Goal: Task Accomplishment & Management: Manage account settings

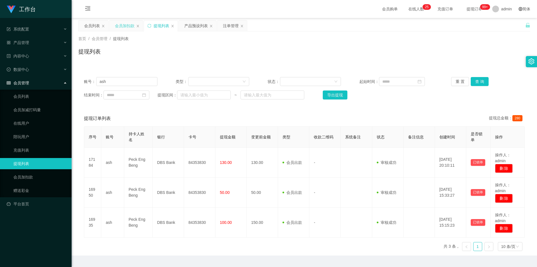
click at [123, 26] on div "会员加扣款" at bounding box center [125, 25] width 20 height 11
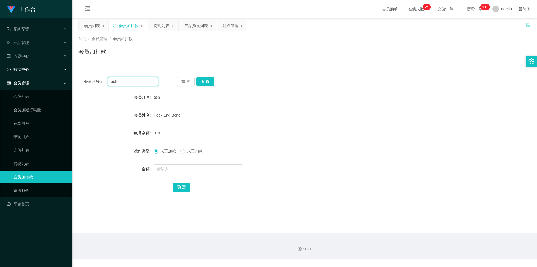
drag, startPoint x: 126, startPoint y: 82, endPoint x: 0, endPoint y: 74, distance: 125.8
click at [0, 74] on section "工作台 系统配置 系统配置列表 管理员列表 管理员分组 支付通道 产品管理 产品列表 产品预设列表 开奖记录 注单管理 即时注单 内容中心 数据中心 会员管理…" at bounding box center [268, 129] width 537 height 258
paste input "1164635360"
type input "1164635360"
click at [206, 83] on button "查 询" at bounding box center [205, 81] width 18 height 9
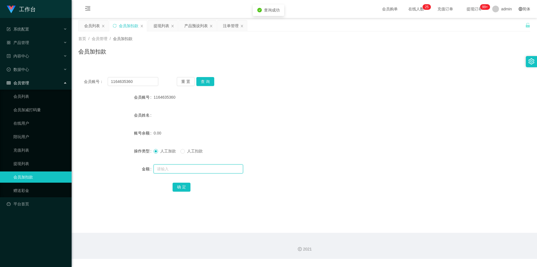
click at [160, 167] on input "text" at bounding box center [199, 168] width 90 height 9
type input "100"
click at [182, 187] on button "确 定" at bounding box center [182, 186] width 18 height 9
click at [295, 109] on div at bounding box center [286, 109] width 264 height 0
click at [112, 108] on form "会员账号 1164635360 会员姓名 账号余额 100.00 操作类型 人工加款 人工扣款 金额 确 定" at bounding box center [304, 141] width 452 height 101
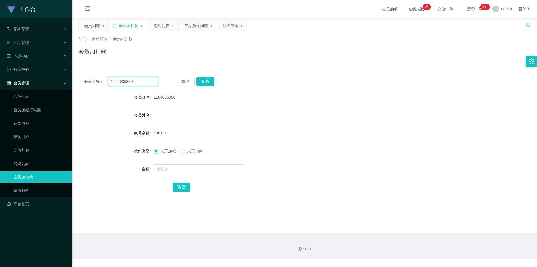
drag, startPoint x: 141, startPoint y: 81, endPoint x: 0, endPoint y: 76, distance: 140.8
click at [0, 76] on section "工作台 系统配置 系统配置列表 管理员列表 管理员分组 支付通道 产品管理 产品列表 产品预设列表 开奖记录 注单管理 即时注单 内容中心 数据中心 会员管理…" at bounding box center [268, 129] width 537 height 258
click at [199, 81] on button "查 询" at bounding box center [205, 81] width 18 height 9
drag, startPoint x: 407, startPoint y: 86, endPoint x: 417, endPoint y: 82, distance: 10.8
click at [410, 85] on div "会员账号： 1164635360 重 置 查 询 会员账号 1164635360 会员姓名 账号余额 100.00 操作类型 人工加款 人工扣款 金额 确 定" at bounding box center [304, 137] width 452 height 133
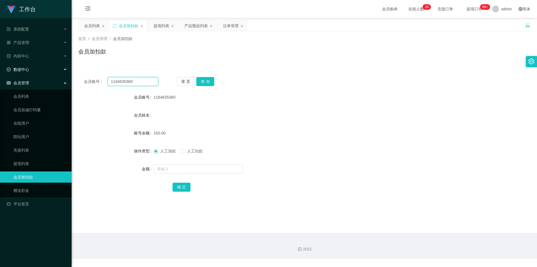
drag, startPoint x: 139, startPoint y: 80, endPoint x: 0, endPoint y: 69, distance: 139.2
click at [0, 69] on section "工作台 系统配置 系统配置列表 管理员列表 管理员分组 支付通道 产品管理 产品列表 产品预设列表 开奖记录 注单管理 即时注单 内容中心 数据中心 会员管理…" at bounding box center [268, 129] width 537 height 258
click at [159, 24] on div "提现列表" at bounding box center [162, 25] width 16 height 11
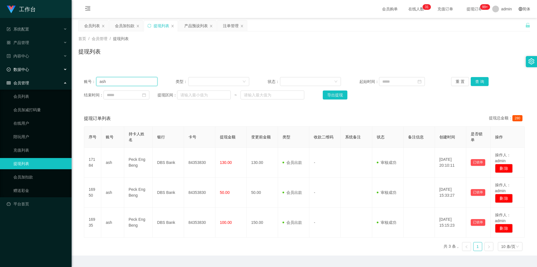
drag, startPoint x: 0, startPoint y: 70, endPoint x: 1, endPoint y: 66, distance: 4.7
click at [0, 66] on section "工作台 系统配置 系统配置列表 管理员列表 管理员分组 支付通道 产品管理 产品列表 产品预设列表 开奖记录 注单管理 即时注单 内容中心 数据中心 会员管理…" at bounding box center [268, 140] width 537 height 281
paste input "1164635360"
type input "1164635360"
click at [479, 77] on button "查 询" at bounding box center [480, 81] width 18 height 9
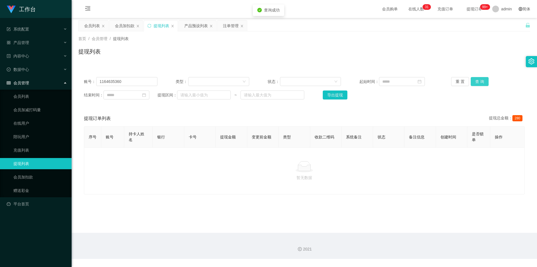
click at [479, 77] on button "查 询" at bounding box center [480, 81] width 18 height 9
drag, startPoint x: 491, startPoint y: 48, endPoint x: 498, endPoint y: 20, distance: 29.0
click at [491, 48] on div "提现列表" at bounding box center [304, 53] width 452 height 13
click at [190, 26] on div "产品预设列表" at bounding box center [195, 25] width 23 height 11
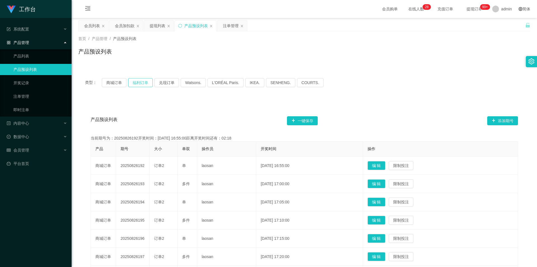
click at [137, 81] on button "福利订单" at bounding box center [140, 82] width 25 height 9
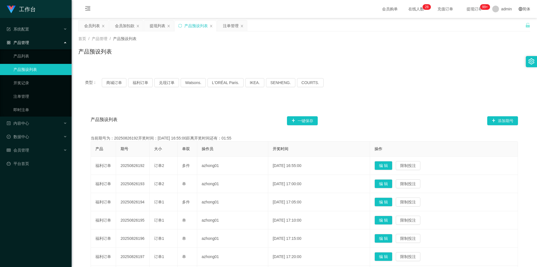
click at [251, 109] on div "产品预设列表 一键保存 添加期号 当前期号为：20250826192开奖时间：2025-08-26 16:55:00距离开奖时间还有：01:55 产品 期号 …" at bounding box center [304, 231] width 452 height 264
click at [373, 77] on div "类型： 商城订单 福利订单 兑现订单 Watsons. L'ORÉAL Paris. IKEA. SENHENG. COURTS." at bounding box center [304, 82] width 452 height 22
click at [400, 65] on div "类型： 商城订单 福利订单 兑现订单 Watsons. L'ORÉAL Paris. IKEA. SENHENG. COURTS. 产品预设列表 一键保存 添…" at bounding box center [304, 214] width 452 height 298
click at [226, 26] on div "注单管理" at bounding box center [231, 25] width 16 height 11
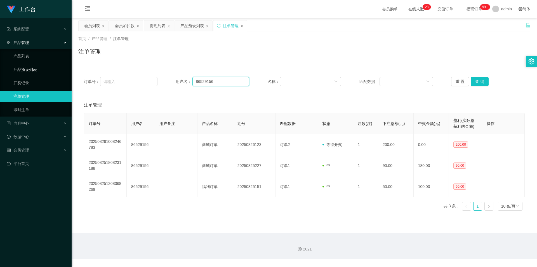
click at [12, 71] on section "工作台 系统配置 系统配置列表 管理员列表 管理员分组 支付通道 产品管理 产品列表 产品预设列表 开奖记录 注单管理 即时注单 内容中心 数据中心 会员管理…" at bounding box center [268, 129] width 537 height 258
paste input "1164635360"
type input "1164635360"
click at [479, 81] on button "查 询" at bounding box center [480, 81] width 18 height 9
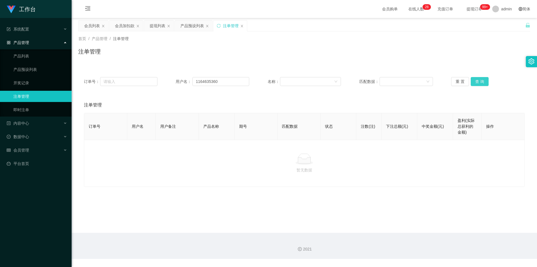
click at [479, 81] on button "查 询" at bounding box center [480, 81] width 18 height 9
click at [475, 54] on div "注单管理" at bounding box center [304, 53] width 452 height 13
drag, startPoint x: 190, startPoint y: 25, endPoint x: 185, endPoint y: 27, distance: 5.4
click at [190, 25] on div "产品预设列表" at bounding box center [191, 25] width 23 height 11
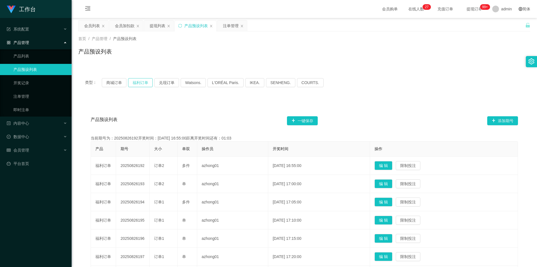
click at [143, 83] on button "福利订单" at bounding box center [140, 82] width 25 height 9
click at [139, 83] on button "福利订单" at bounding box center [140, 82] width 25 height 9
click at [201, 98] on div "类型： 商城订单 福利订单 兑现订单 Watsons. L'ORÉAL Paris. IKEA. SENHENG. COURTS. 产品预设列表 一键保存 添…" at bounding box center [304, 216] width 452 height 291
click at [348, 90] on div "类型： 商城订单 福利订单 兑现订单 Watsons. L'ORÉAL Paris. IKEA. SENHENG. COURTS." at bounding box center [304, 82] width 452 height 22
click at [450, 74] on div "类型： 商城订单 福利订单 兑现订单 Watsons. L'ORÉAL Paris. IKEA. SENHENG. COURTS." at bounding box center [304, 82] width 452 height 22
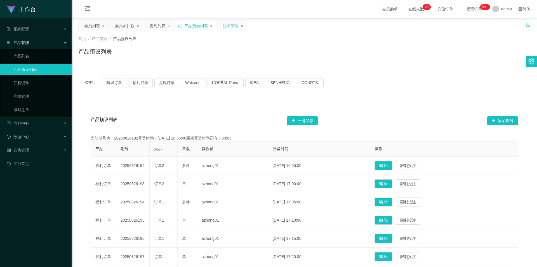
click at [230, 31] on div "注单管理" at bounding box center [231, 25] width 16 height 11
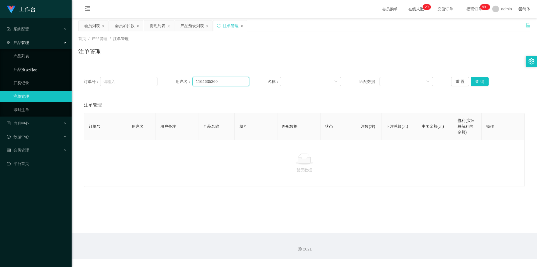
drag, startPoint x: 227, startPoint y: 82, endPoint x: 0, endPoint y: 72, distance: 227.7
click at [0, 72] on section "工作台 系统配置 系统配置列表 管理员列表 管理员分组 支付通道 产品管理 产品列表 产品预设列表 开奖记录 注单管理 即时注单 内容中心 数据中心 会员管理…" at bounding box center [268, 129] width 537 height 258
click at [181, 24] on div "产品预设列表" at bounding box center [191, 25] width 23 height 11
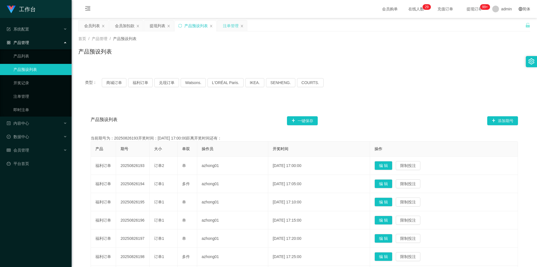
click at [231, 26] on div "注单管理" at bounding box center [231, 25] width 16 height 11
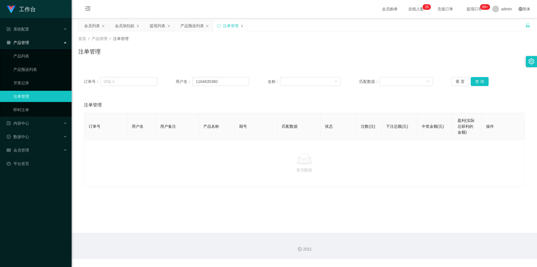
click at [222, 26] on div "注单管理" at bounding box center [230, 25] width 34 height 11
click at [217, 23] on div "注单管理" at bounding box center [230, 25] width 34 height 11
click at [221, 27] on div "注单管理" at bounding box center [230, 25] width 34 height 11
click at [217, 25] on icon "图标: sync" at bounding box center [219, 26] width 4 height 4
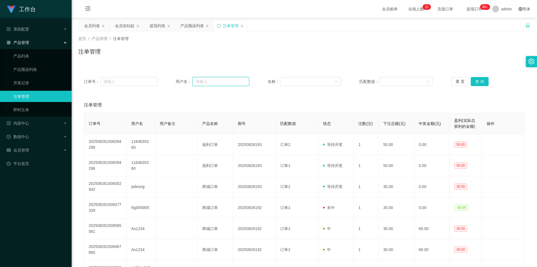
click at [213, 79] on input "text" at bounding box center [220, 81] width 57 height 9
paste input "1164635360"
type input "1164635360"
click at [475, 79] on button "查 询" at bounding box center [480, 81] width 18 height 9
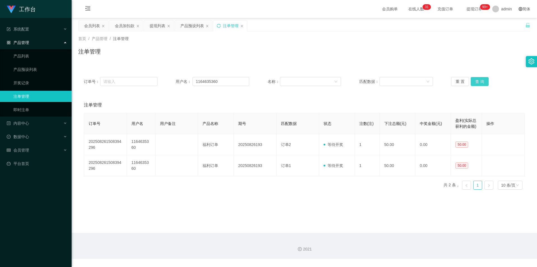
click at [475, 79] on button "查 询" at bounding box center [480, 81] width 18 height 9
click at [414, 52] on div "注单管理" at bounding box center [304, 53] width 452 height 13
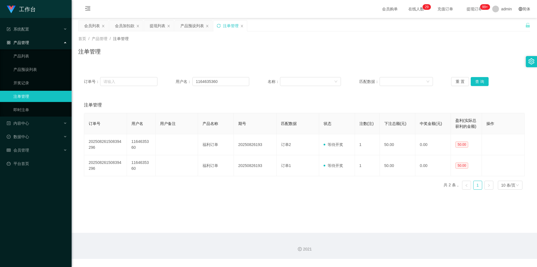
click at [414, 52] on div "注单管理" at bounding box center [304, 53] width 452 height 13
click at [464, 26] on div "会员列表 会员加扣款 提现列表 产品预设列表 注单管理" at bounding box center [301, 29] width 447 height 19
click at [478, 81] on button "查 询" at bounding box center [480, 81] width 18 height 9
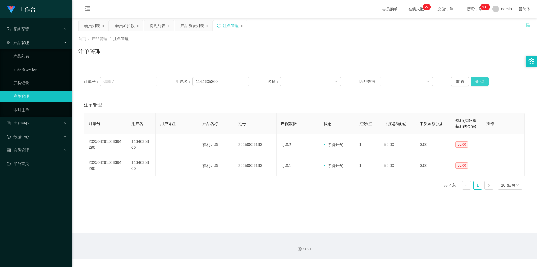
click at [478, 80] on button "查 询" at bounding box center [480, 81] width 18 height 9
drag, startPoint x: 222, startPoint y: 82, endPoint x: 0, endPoint y: 57, distance: 223.2
click at [0, 57] on section "工作台 系统配置 系统配置列表 管理员列表 管理员分组 支付通道 产品管理 产品列表 产品预设列表 开奖记录 注单管理 即时注单 内容中心 数据中心 会员管理…" at bounding box center [268, 129] width 537 height 258
click at [185, 26] on div "产品预设列表" at bounding box center [191, 25] width 23 height 11
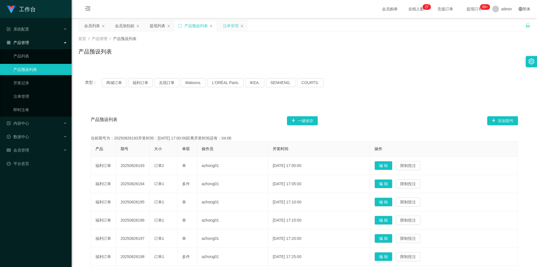
click at [225, 27] on div "注单管理" at bounding box center [231, 25] width 16 height 11
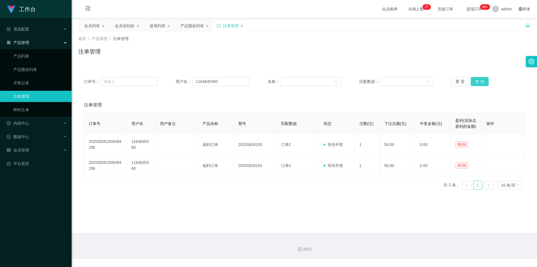
click at [478, 80] on button "查 询" at bounding box center [480, 81] width 18 height 9
click at [267, 61] on div "首页 / 产品管理 / 注单管理 / 注单管理" at bounding box center [304, 47] width 465 height 33
click at [182, 24] on div "产品预设列表" at bounding box center [191, 25] width 23 height 11
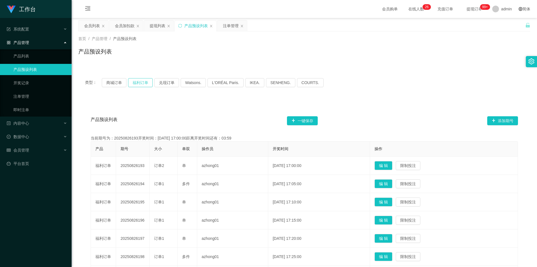
click at [143, 83] on button "福利订单" at bounding box center [140, 82] width 25 height 9
click at [339, 82] on div "类型： 商城订单 福利订单 兑现订单 Watsons. L'ORÉAL Paris. IKEA. SENHENG. COURTS." at bounding box center [304, 82] width 439 height 9
click at [341, 63] on div "首页 / 产品管理 / 产品预设列表 / 产品预设列表" at bounding box center [304, 47] width 465 height 33
drag, startPoint x: 367, startPoint y: 105, endPoint x: 332, endPoint y: 95, distance: 36.9
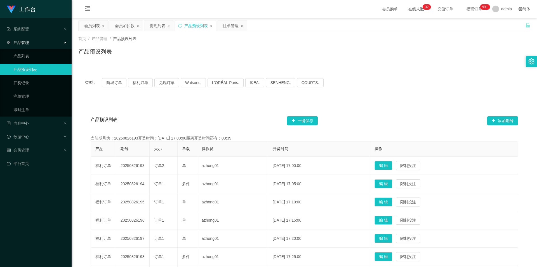
click at [367, 105] on div "产品预设列表 一键保存 添加期号 当前期号为：20250826193开奖时间：2025-08-26 17:00:00距离开奖时间还有：03:39 产品 期号 …" at bounding box center [304, 231] width 452 height 264
click at [229, 26] on div "注单管理" at bounding box center [231, 25] width 16 height 11
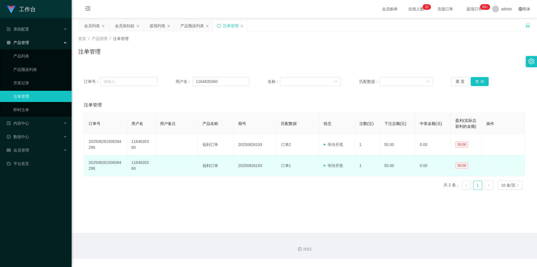
click at [262, 161] on td "20250826193" at bounding box center [255, 165] width 43 height 21
click at [248, 166] on td "20250826193" at bounding box center [255, 165] width 43 height 21
click at [331, 164] on span "等待开奖" at bounding box center [334, 165] width 20 height 4
click at [374, 163] on td "1" at bounding box center [367, 165] width 25 height 21
click at [402, 159] on td "50.00" at bounding box center [398, 165] width 36 height 21
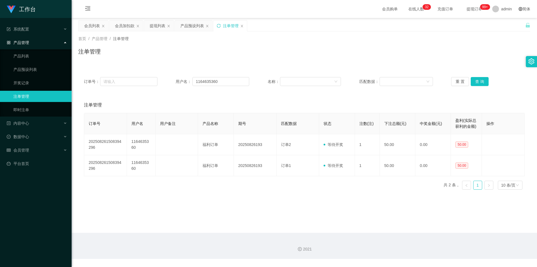
click at [427, 35] on div "首页 / 产品管理 / 注单管理 / 注单管理" at bounding box center [304, 47] width 465 height 33
click at [458, 48] on div "注单管理" at bounding box center [304, 53] width 452 height 13
click at [219, 185] on div "订单号 用户名 用户备注 产品名称 期号 匹配数据 状态 注数(注) 下注总额(元) 中奖金额(元) 盈利(实际总获利的金额) 操作 202508261508…" at bounding box center [304, 153] width 441 height 81
click at [438, 62] on div "首页 / 产品管理 / 注单管理 / 注单管理" at bounding box center [304, 47] width 465 height 33
click at [446, 52] on div "注单管理" at bounding box center [304, 53] width 452 height 13
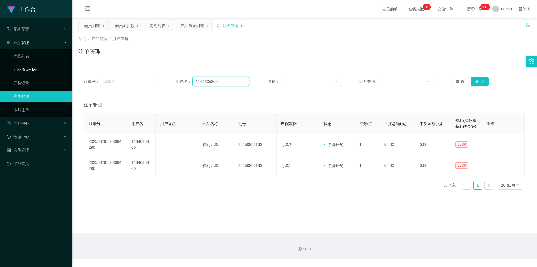
drag, startPoint x: 221, startPoint y: 81, endPoint x: 33, endPoint y: 71, distance: 188.0
click at [33, 71] on section "工作台 系统配置 系统配置列表 管理员列表 管理员分组 支付通道 产品管理 产品列表 产品预设列表 开奖记录 注单管理 即时注单 内容中心 数据中心 会员管理…" at bounding box center [268, 129] width 537 height 258
click at [280, 66] on div "订单号： 用户名： 1164635360 名称： 匹配数据： 重 置 查 询 注单管理 订单号 用户名 用户备注 产品名称 期号 匹配数据 状态 注数(注) …" at bounding box center [304, 129] width 452 height 129
click at [312, 50] on div "注单管理" at bounding box center [304, 53] width 452 height 13
click at [354, 50] on div "注单管理" at bounding box center [304, 53] width 452 height 13
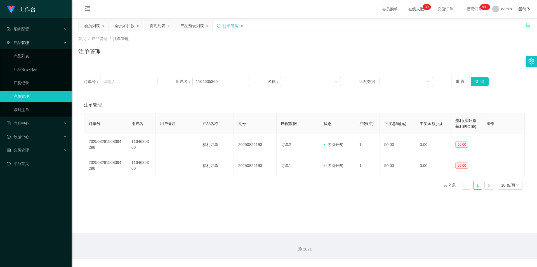
drag, startPoint x: 439, startPoint y: 45, endPoint x: 458, endPoint y: 27, distance: 26.5
click at [439, 45] on div "首页 / 产品管理 / 注单管理 / 注单管理" at bounding box center [304, 48] width 452 height 24
click at [119, 24] on div "会员加扣款" at bounding box center [125, 25] width 20 height 11
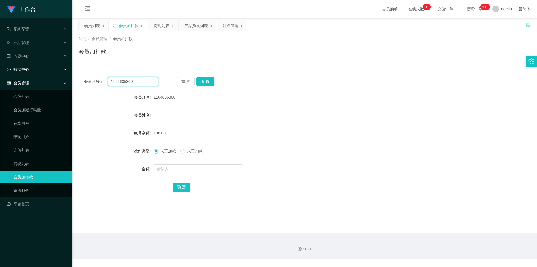
drag, startPoint x: 138, startPoint y: 83, endPoint x: 25, endPoint y: 63, distance: 114.6
click at [0, 65] on section "工作台 系统配置 系统配置列表 管理员列表 管理员分组 支付通道 产品管理 产品列表 产品预设列表 开奖记录 注单管理 即时注单 内容中心 数据中心 会员管理…" at bounding box center [268, 129] width 537 height 258
paste input "8716889"
type input "87168890"
click at [208, 80] on button "查 询" at bounding box center [205, 81] width 18 height 9
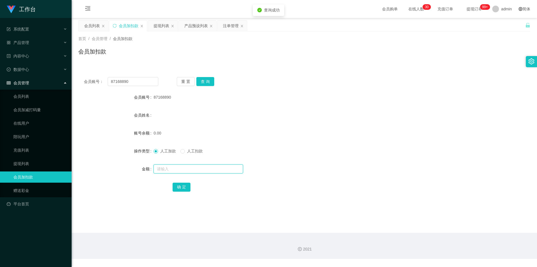
click at [170, 168] on input "text" at bounding box center [199, 168] width 90 height 9
type input "100"
click at [178, 188] on button "确 定" at bounding box center [182, 186] width 18 height 9
click at [432, 126] on form "会员账号 87168890 会员姓名 账号余额 100.00 操作类型 人工加款 人工扣款 金额 确 定" at bounding box center [304, 141] width 452 height 101
click at [230, 27] on div "注单管理" at bounding box center [231, 25] width 16 height 11
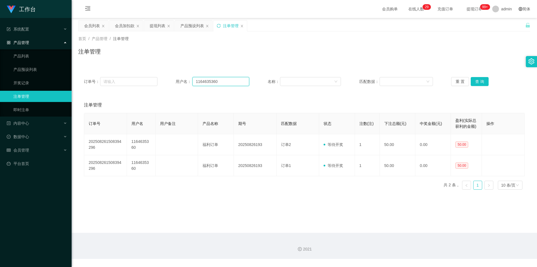
drag, startPoint x: 226, startPoint y: 81, endPoint x: 93, endPoint y: 73, distance: 133.4
click at [93, 72] on div "订单号： 用户名： 1164635360 名称： 匹配数据： 重 置 查 询" at bounding box center [304, 81] width 452 height 20
click at [476, 79] on button "查 询" at bounding box center [480, 81] width 18 height 9
drag, startPoint x: 477, startPoint y: 47, endPoint x: 487, endPoint y: 20, distance: 28.9
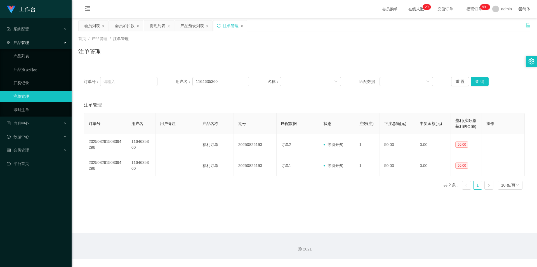
click at [478, 44] on div "首页 / 产品管理 / 注单管理 / 注单管理" at bounding box center [304, 48] width 452 height 24
drag, startPoint x: 229, startPoint y: 81, endPoint x: 0, endPoint y: 67, distance: 229.8
click at [0, 67] on section "工作台 系统配置 系统配置列表 管理员列表 管理员分组 支付通道 产品管理 产品列表 产品预设列表 开奖记录 注单管理 即时注单 内容中心 数据中心 会员管理…" at bounding box center [268, 129] width 537 height 258
click at [476, 78] on button "查 询" at bounding box center [480, 81] width 18 height 9
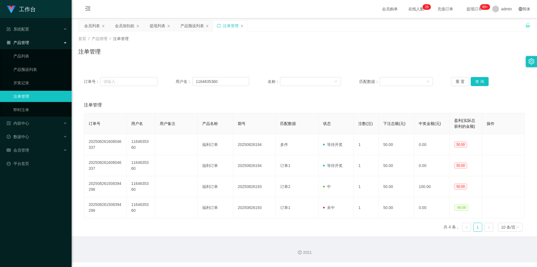
click at [347, 60] on div "注单管理" at bounding box center [304, 53] width 452 height 13
drag, startPoint x: 222, startPoint y: 81, endPoint x: 55, endPoint y: 82, distance: 167.3
click at [55, 82] on section "工作台 系统配置 系统配置列表 管理员列表 管理员分组 支付通道 产品管理 产品列表 产品预设列表 开奖记录 注单管理 即时注单 内容中心 数据中心 会员管理…" at bounding box center [268, 131] width 537 height 262
click at [477, 80] on button "查 询" at bounding box center [480, 81] width 18 height 9
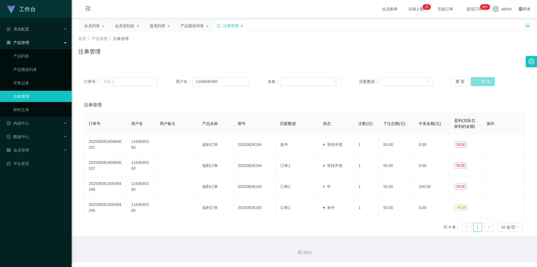
click at [477, 80] on button "查 询" at bounding box center [483, 81] width 24 height 9
click at [477, 80] on div "重 置 查 询" at bounding box center [488, 81] width 74 height 9
click at [477, 80] on button "查 询" at bounding box center [480, 81] width 18 height 9
click at [477, 80] on div "重 置 查 询" at bounding box center [488, 81] width 74 height 9
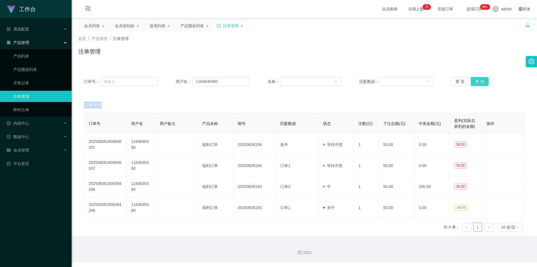
click at [477, 80] on button "查 询" at bounding box center [480, 81] width 18 height 9
click at [477, 80] on div "重 置 查 询" at bounding box center [488, 81] width 74 height 9
click at [477, 80] on button "查 询" at bounding box center [480, 81] width 18 height 9
click at [477, 80] on div "重 置 查 询" at bounding box center [488, 81] width 74 height 9
click at [477, 80] on button "查 询" at bounding box center [480, 81] width 18 height 9
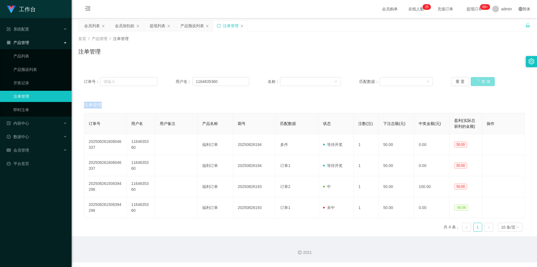
click at [477, 80] on button "查 询" at bounding box center [483, 81] width 24 height 9
click at [477, 80] on div "重 置 查 询" at bounding box center [488, 81] width 74 height 9
click at [471, 61] on div "首页 / 产品管理 / 注单管理 / 注单管理" at bounding box center [304, 47] width 465 height 33
click at [471, 54] on div "注单管理" at bounding box center [304, 53] width 452 height 13
drag, startPoint x: 228, startPoint y: 78, endPoint x: 90, endPoint y: 62, distance: 138.9
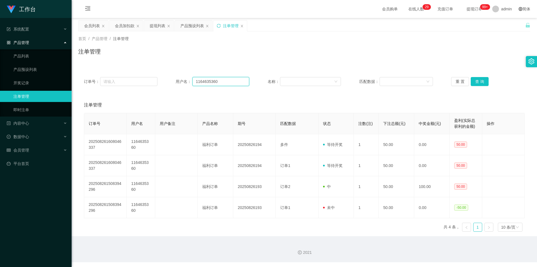
click at [90, 62] on div "首页 / 产品管理 / 注单管理 / 注单管理 订单号： 用户名： 1164635360 名称： 匹配数据： 重 置 查 询 注单管理 订单号 用户名 用户备…" at bounding box center [304, 133] width 452 height 204
click at [218, 26] on icon "图标: sync" at bounding box center [219, 26] width 4 height 4
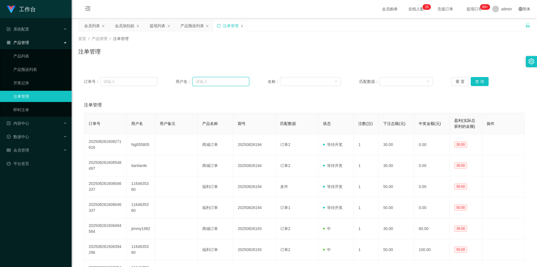
click at [218, 81] on input "text" at bounding box center [220, 81] width 57 height 9
paste input "1164635360"
type input "1164635360"
click at [477, 79] on button "查 询" at bounding box center [480, 81] width 18 height 9
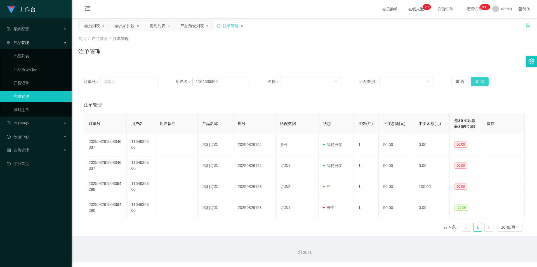
click at [477, 79] on button "查 询" at bounding box center [480, 81] width 18 height 9
click at [479, 64] on div "首页 / 产品管理 / 注单管理 / 注单管理" at bounding box center [304, 47] width 465 height 33
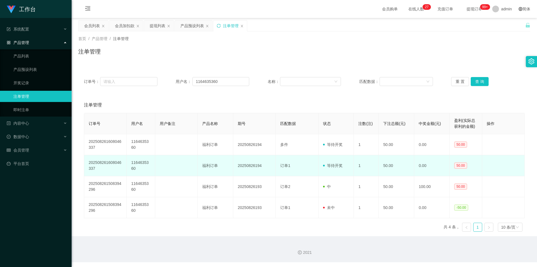
click at [506, 161] on td at bounding box center [503, 165] width 43 height 21
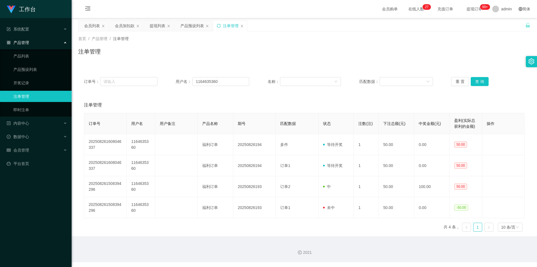
click at [503, 67] on div "订单号： 用户名： 1164635360 名称： 匹配数据： 重 置 查 询 注单管理 订单号 用户名 用户备注 产品名称 期号 匹配数据 状态 注数(注) …" at bounding box center [304, 150] width 452 height 171
click at [434, 57] on div "注单管理" at bounding box center [304, 53] width 452 height 13
drag, startPoint x: 74, startPoint y: 72, endPoint x: 10, endPoint y: 69, distance: 64.2
click at [10, 69] on section "工作台 系统配置 系统配置列表 管理员列表 管理员分组 支付通道 产品管理 产品列表 产品预设列表 开奖记录 注单管理 即时注单 内容中心 数据中心 会员管理…" at bounding box center [268, 131] width 537 height 262
click at [219, 24] on icon "图标: sync" at bounding box center [219, 26] width 4 height 4
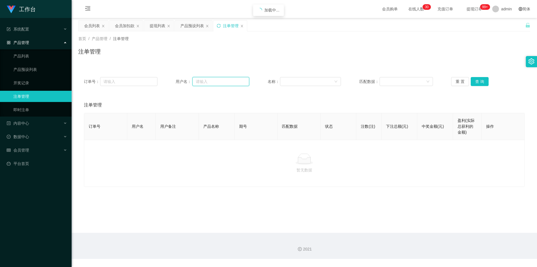
click at [201, 81] on input "text" at bounding box center [220, 81] width 57 height 9
paste input "1164635360"
type input "1164635360"
click at [478, 78] on button "查 询" at bounding box center [480, 81] width 18 height 9
click at [476, 79] on div "重 置 查 询" at bounding box center [488, 81] width 74 height 9
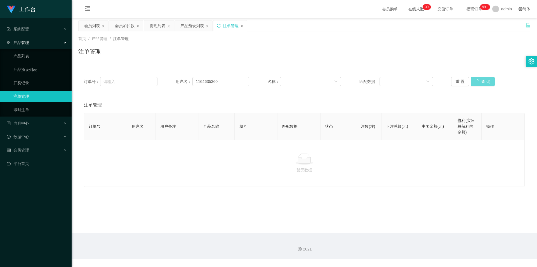
click at [478, 83] on div "重 置 查 询" at bounding box center [488, 81] width 74 height 9
drag, startPoint x: 264, startPoint y: 46, endPoint x: 202, endPoint y: 39, distance: 62.5
click at [263, 46] on div "首页 / 产品管理 / 注单管理 / 注单管理" at bounding box center [304, 48] width 452 height 24
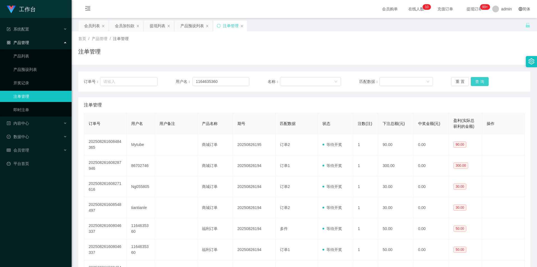
type input "1164635360"
click at [474, 82] on button "查 询" at bounding box center [480, 81] width 18 height 9
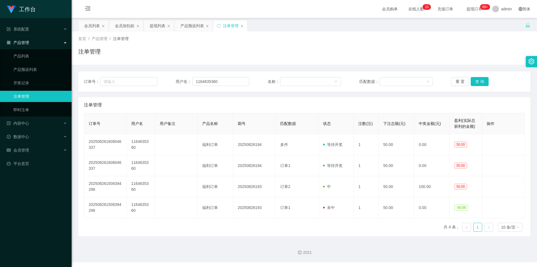
click at [234, 59] on div "注单管理" at bounding box center [304, 53] width 452 height 13
click at [128, 25] on div "会员加扣款" at bounding box center [125, 25] width 20 height 11
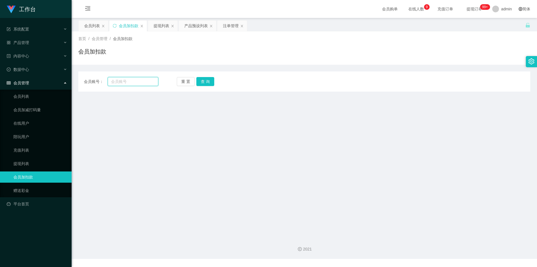
click at [126, 82] on input "text" at bounding box center [133, 81] width 51 height 9
paste input "1164635360"
type input "1164635360"
click at [199, 80] on button "查 询" at bounding box center [205, 81] width 18 height 9
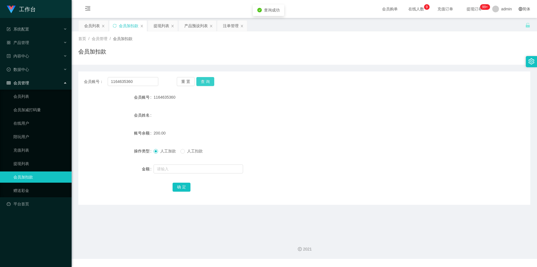
click at [199, 80] on button "查 询" at bounding box center [205, 81] width 18 height 9
click at [161, 170] on input "text" at bounding box center [199, 168] width 90 height 9
click at [188, 153] on span "人工扣款" at bounding box center [195, 151] width 20 height 4
drag, startPoint x: 166, startPoint y: 168, endPoint x: 122, endPoint y: 168, distance: 44.8
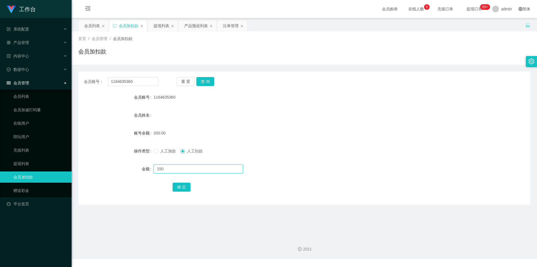
click at [122, 168] on div "金额 150" at bounding box center [304, 168] width 452 height 11
type input "50"
drag, startPoint x: 168, startPoint y: 170, endPoint x: 0, endPoint y: 152, distance: 168.7
click at [0, 152] on section "工作台 系统配置 产品管理 产品列表 产品预设列表 开奖记录 注单管理 即时注单 内容中心 数据中心 会员管理 会员列表 会员加减打码量 在线用户 陪玩用户 …" at bounding box center [268, 129] width 537 height 258
click at [226, 24] on div "注单管理" at bounding box center [231, 25] width 16 height 11
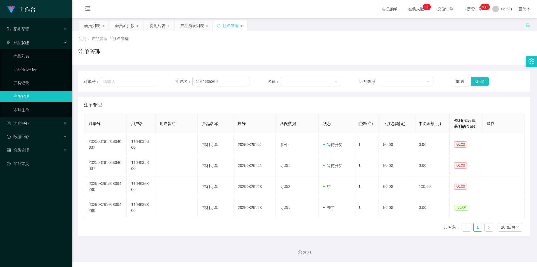
click at [166, 56] on div "注单管理" at bounding box center [304, 53] width 452 height 13
click at [185, 27] on div "产品预设列表" at bounding box center [191, 25] width 23 height 11
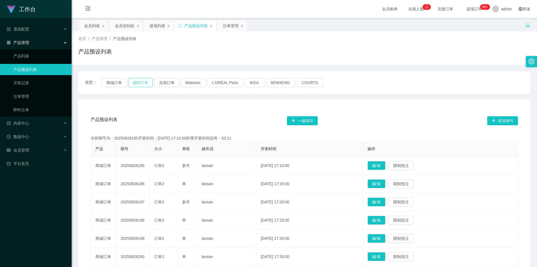
click at [138, 85] on button "福利订单" at bounding box center [140, 82] width 25 height 9
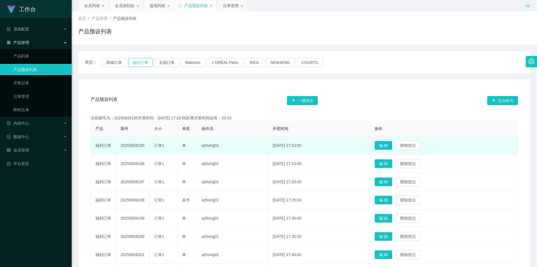
scroll to position [28, 0]
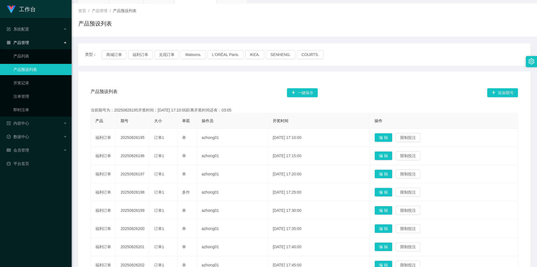
click at [225, 93] on div "产品预设列表 一键保存 添加期号" at bounding box center [304, 93] width 427 height 18
click at [215, 23] on div "产品预设列表" at bounding box center [304, 25] width 452 height 13
click at [176, 32] on div "首页 / 产品管理 / 产品预设列表 / 产品预设列表" at bounding box center [304, 19] width 465 height 33
click at [224, 35] on div "首页 / 产品管理 / 产品预设列表 / 产品预设列表" at bounding box center [304, 19] width 465 height 33
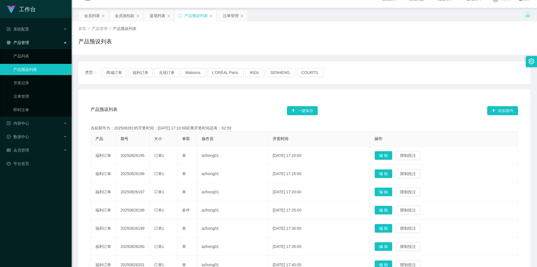
scroll to position [0, 0]
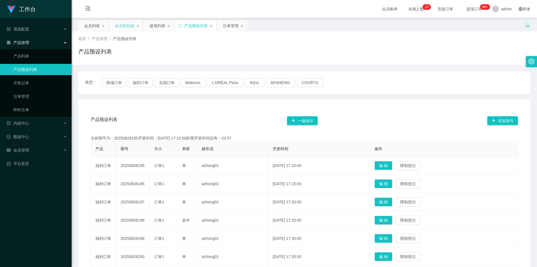
click at [118, 26] on div "会员加扣款" at bounding box center [125, 25] width 20 height 11
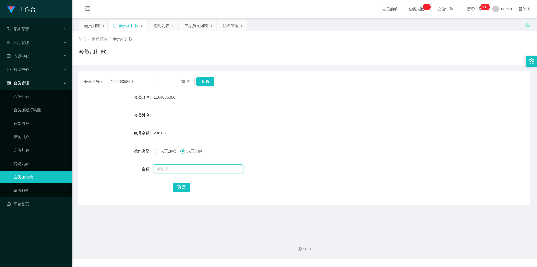
click at [170, 168] on input "text" at bounding box center [199, 168] width 90 height 9
type input "50"
click at [176, 184] on button "确 定" at bounding box center [182, 186] width 18 height 9
click at [444, 120] on form "会员账号 1164635360 会员姓名 账号余额 150.00 操作类型 人工加款 人工扣款 金额 确 定" at bounding box center [304, 141] width 452 height 101
click at [207, 130] on div "150.00" at bounding box center [286, 132] width 264 height 11
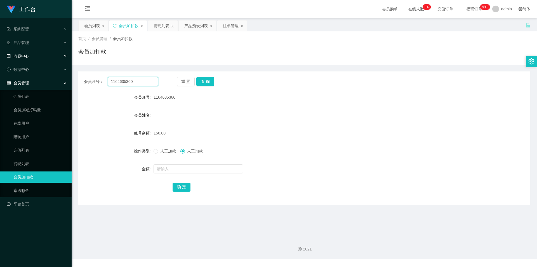
drag, startPoint x: 146, startPoint y: 81, endPoint x: 0, endPoint y: 56, distance: 147.8
click at [0, 56] on section "工作台 系统配置 产品管理 产品列表 产品预设列表 开奖记录 注单管理 即时注单 内容中心 数据中心 会员管理 会员列表 会员加减打码量 在线用户 陪玩用户 …" at bounding box center [268, 129] width 537 height 258
click at [206, 81] on button "查 询" at bounding box center [205, 81] width 18 height 9
drag, startPoint x: 494, startPoint y: 73, endPoint x: 496, endPoint y: 67, distance: 6.9
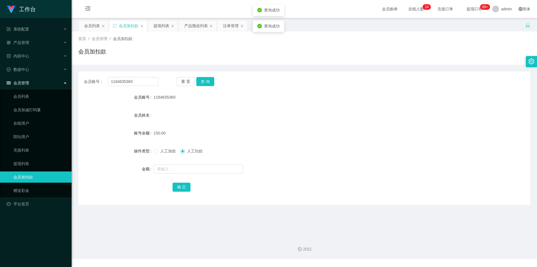
click at [496, 69] on div "会员账号： 1164635360 重 置 查 询 会员账号 1164635360 会员姓名 账号余额 150.00 操作类型 人工加款 人工扣款 金额 确 定" at bounding box center [304, 135] width 452 height 140
drag, startPoint x: 120, startPoint y: 77, endPoint x: 0, endPoint y: 53, distance: 122.4
click at [0, 53] on section "工作台 系统配置 产品管理 产品列表 产品预设列表 开奖记录 注单管理 即时注单 内容中心 数据中心 会员管理 会员列表 会员加减打码量 在线用户 陪玩用户 …" at bounding box center [268, 129] width 537 height 258
drag, startPoint x: 230, startPoint y: 26, endPoint x: 227, endPoint y: 27, distance: 3.4
click at [229, 26] on div "注单管理" at bounding box center [231, 25] width 16 height 11
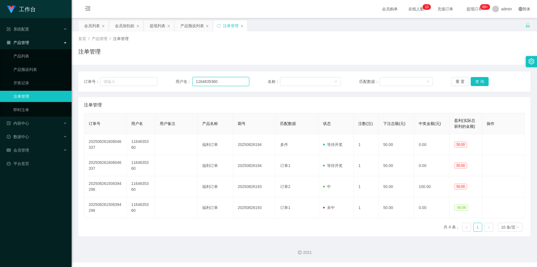
drag, startPoint x: 230, startPoint y: 82, endPoint x: 0, endPoint y: 46, distance: 233.0
click at [0, 46] on section "工作台 系统配置 产品管理 产品列表 产品预设列表 开奖记录 注单管理 即时注单 内容中心 数据中心 会员管理 会员列表 会员加减打码量 在线用户 陪玩用户 …" at bounding box center [268, 131] width 537 height 262
click at [472, 80] on button "查 询" at bounding box center [480, 81] width 18 height 9
click at [480, 79] on button "查 询" at bounding box center [480, 81] width 18 height 9
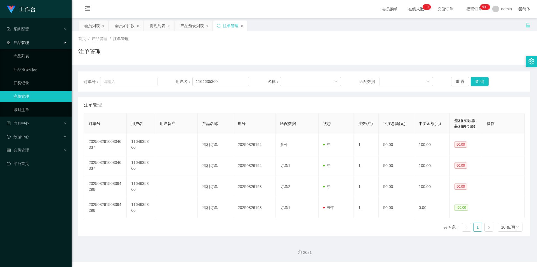
click at [323, 66] on div "订单号： 用户名： 1164635360 名称： 匹配数据： 重 置 查 询 注单管理 订单号 用户名 用户备注 产品名称 期号 匹配数据 状态 注数(注) …" at bounding box center [304, 150] width 452 height 171
click at [130, 27] on div "会员加扣款" at bounding box center [125, 25] width 20 height 11
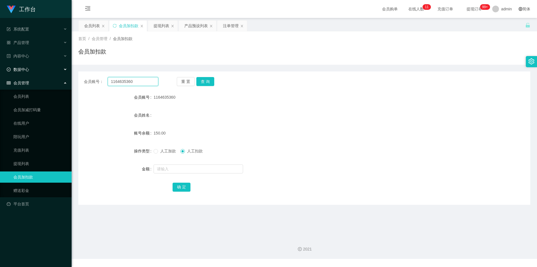
drag, startPoint x: 140, startPoint y: 81, endPoint x: 0, endPoint y: 67, distance: 140.6
click at [0, 67] on section "工作台 系统配置 产品管理 产品列表 产品预设列表 开奖记录 注单管理 即时注单 内容中心 数据中心 会员管理 会员列表 会员加减打码量 在线用户 陪玩用户 …" at bounding box center [268, 129] width 537 height 258
click at [207, 83] on button "查 询" at bounding box center [205, 81] width 18 height 9
click at [203, 81] on button "查 询" at bounding box center [205, 81] width 18 height 9
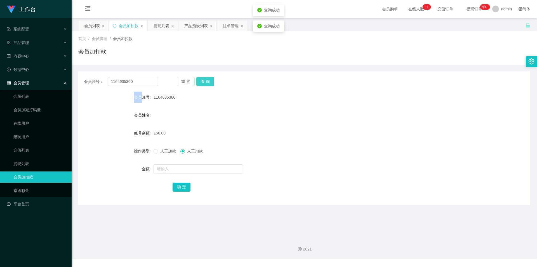
click at [203, 81] on div "重 置 查 询" at bounding box center [214, 81] width 74 height 9
click at [203, 81] on button "查 询" at bounding box center [205, 81] width 18 height 9
click at [203, 81] on div "重 置 查 询" at bounding box center [214, 81] width 74 height 9
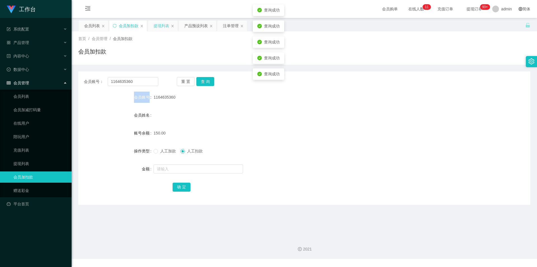
click at [151, 27] on div "提现列表" at bounding box center [163, 25] width 30 height 11
click at [160, 27] on div "提现列表" at bounding box center [162, 25] width 16 height 11
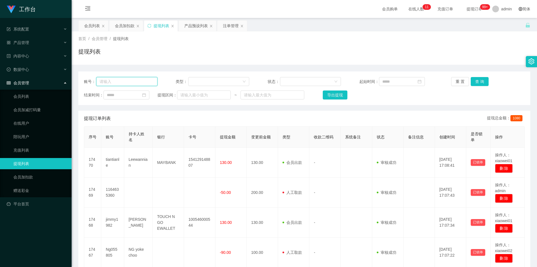
click at [125, 80] on input "text" at bounding box center [126, 81] width 61 height 9
paste input "1164635360"
type input "1164635360"
click at [476, 79] on button "查 询" at bounding box center [480, 81] width 18 height 9
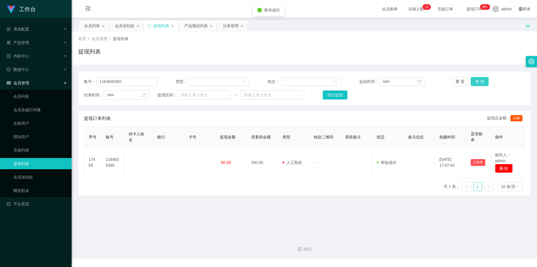
click at [476, 79] on button "查 询" at bounding box center [480, 81] width 18 height 9
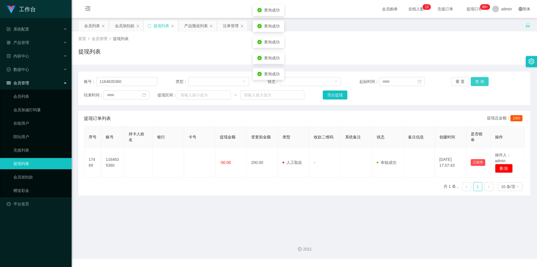
click at [476, 79] on button "查 询" at bounding box center [480, 81] width 18 height 9
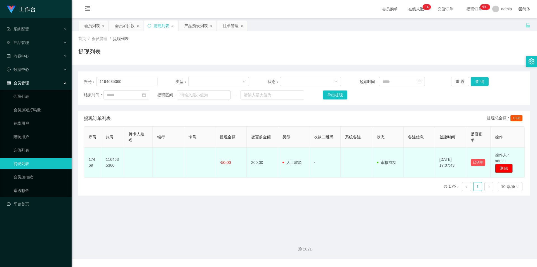
click at [503, 168] on button "删 除" at bounding box center [504, 168] width 18 height 9
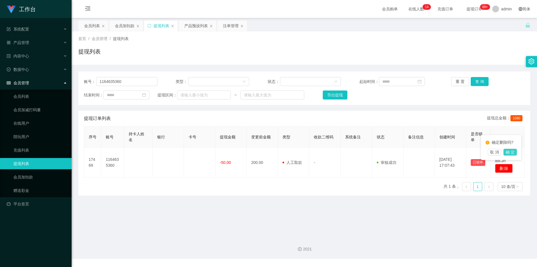
click at [513, 154] on button "确 定" at bounding box center [510, 152] width 13 height 7
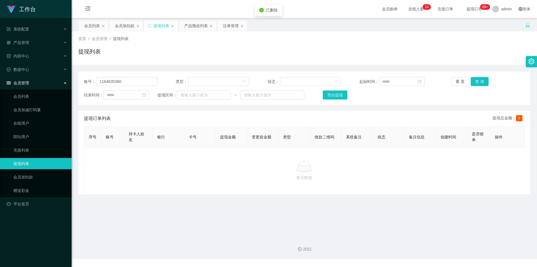
click at [365, 69] on div "账号： 1164635360 类型： 状态： 起始时间： 重 置 查 询 结束时间： 提现区间： ~ 导出提现 提现订单列表 提现总金额： 0 序号 账号 持…" at bounding box center [304, 130] width 452 height 130
click at [124, 28] on div "会员加扣款" at bounding box center [125, 25] width 20 height 11
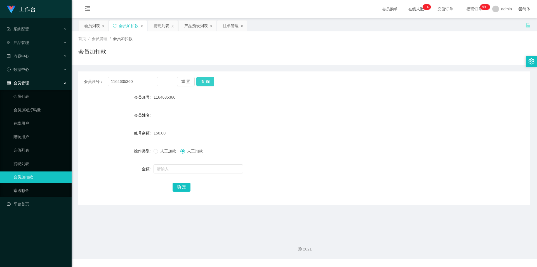
click at [210, 80] on button "查 询" at bounding box center [205, 81] width 18 height 9
click at [208, 80] on button "查 询" at bounding box center [205, 81] width 18 height 9
click at [232, 25] on div "注单管理" at bounding box center [231, 25] width 16 height 11
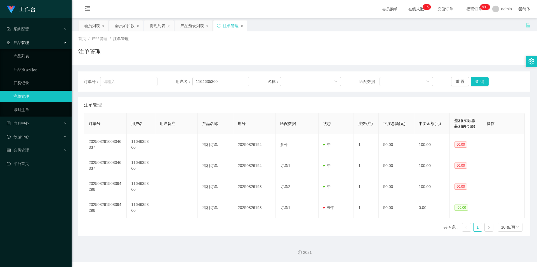
click at [312, 56] on div "注单管理" at bounding box center [304, 53] width 452 height 13
click at [303, 55] on div "注单管理" at bounding box center [304, 53] width 452 height 13
click at [126, 26] on div "会员加扣款" at bounding box center [125, 25] width 20 height 11
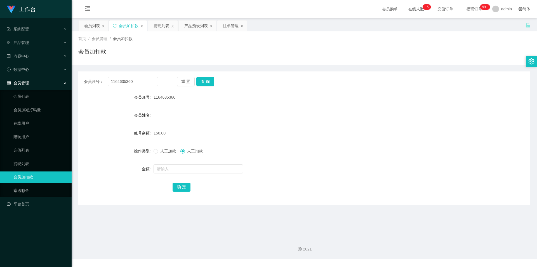
click at [175, 52] on div "会员加扣款" at bounding box center [304, 53] width 452 height 13
click at [203, 80] on button "查 询" at bounding box center [205, 81] width 18 height 9
click at [203, 80] on button "查 询" at bounding box center [208, 81] width 24 height 9
click at [203, 46] on div "首页 / 会员管理 / 会员加扣款 / 会员加扣款" at bounding box center [304, 48] width 452 height 24
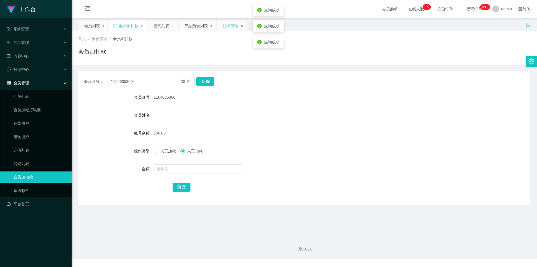
click at [227, 25] on div "注单管理" at bounding box center [231, 25] width 16 height 11
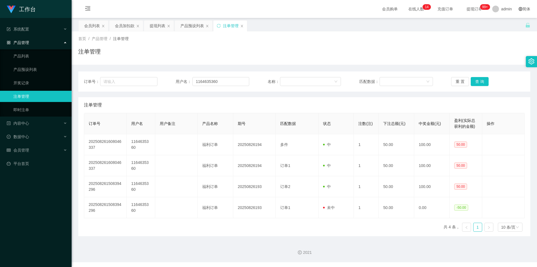
click at [215, 24] on div "注单管理" at bounding box center [230, 25] width 34 height 11
click at [217, 26] on icon "图标: sync" at bounding box center [219, 26] width 4 height 4
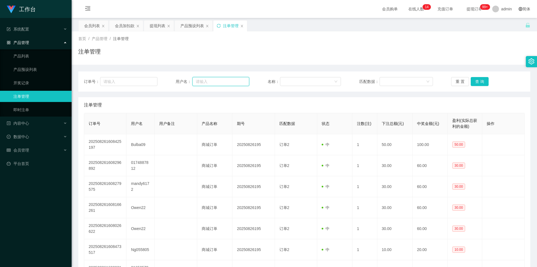
click at [206, 80] on input "text" at bounding box center [220, 81] width 57 height 9
paste input "1164635360"
type input "1164635360"
click at [476, 80] on button "查 询" at bounding box center [480, 81] width 18 height 9
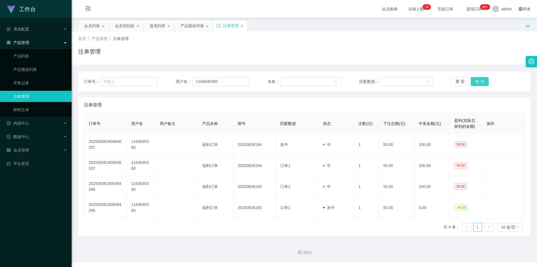
click at [476, 80] on button "查 询" at bounding box center [480, 81] width 18 height 9
drag, startPoint x: 449, startPoint y: 60, endPoint x: 396, endPoint y: 60, distance: 52.6
click at [448, 60] on div "注单管理" at bounding box center [304, 53] width 452 height 13
drag, startPoint x: 128, startPoint y: 25, endPoint x: 127, endPoint y: 30, distance: 5.5
click at [128, 25] on div "会员加扣款" at bounding box center [125, 25] width 20 height 11
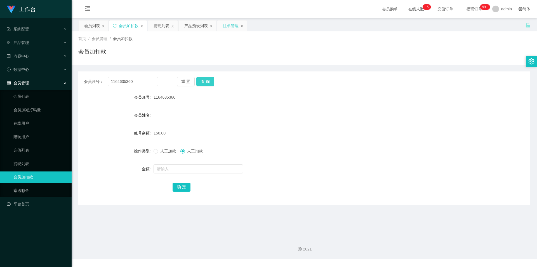
click at [203, 81] on button "查 询" at bounding box center [205, 81] width 18 height 9
click at [360, 50] on div "会员加扣款" at bounding box center [304, 53] width 452 height 13
click at [142, 83] on input "1164635360" at bounding box center [133, 81] width 51 height 9
click at [154, 23] on div "提现列表" at bounding box center [162, 25] width 16 height 11
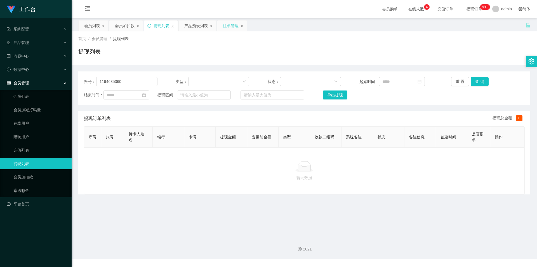
click at [150, 25] on icon "图标: sync" at bounding box center [149, 26] width 4 height 4
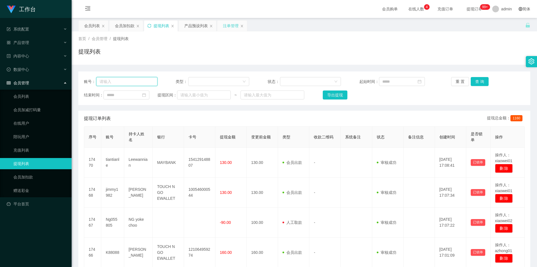
click at [134, 81] on input "text" at bounding box center [126, 81] width 61 height 9
paste input "1164635360"
type input "1164635360"
click at [478, 80] on button "查 询" at bounding box center [480, 81] width 18 height 9
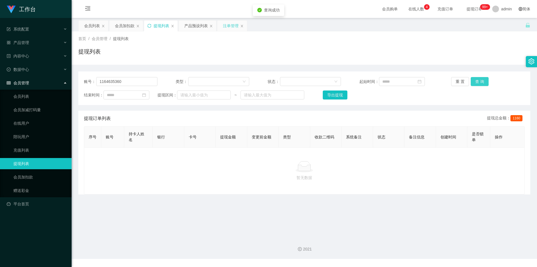
click at [478, 80] on button "查 询" at bounding box center [480, 81] width 18 height 9
drag, startPoint x: 479, startPoint y: 50, endPoint x: 482, endPoint y: 32, distance: 18.7
click at [479, 49] on div "提现列表" at bounding box center [304, 53] width 452 height 13
drag, startPoint x: 131, startPoint y: 83, endPoint x: 0, endPoint y: 68, distance: 131.8
click at [0, 70] on section "工作台 系统配置 产品管理 产品列表 产品预设列表 开奖记录 注单管理 即时注单 内容中心 数据中心 会员管理 会员列表 会员加减打码量 在线用户 陪玩用户 …" at bounding box center [268, 129] width 537 height 258
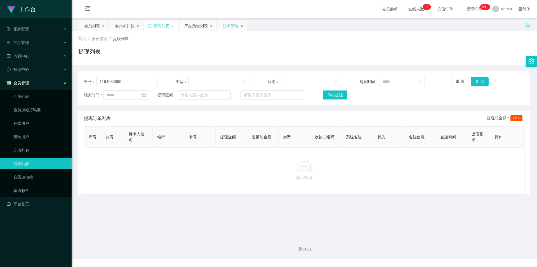
click at [149, 25] on icon "图标: sync" at bounding box center [149, 26] width 4 height 4
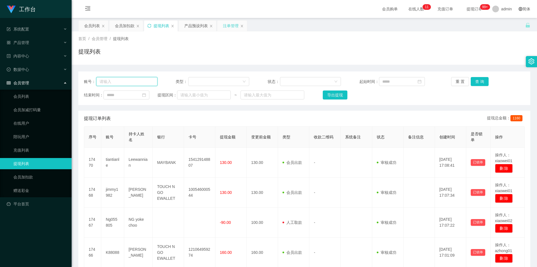
click at [132, 83] on input "text" at bounding box center [126, 81] width 61 height 9
paste input "1164635360"
type input "1164635360"
click at [471, 82] on button "查 询" at bounding box center [480, 81] width 18 height 9
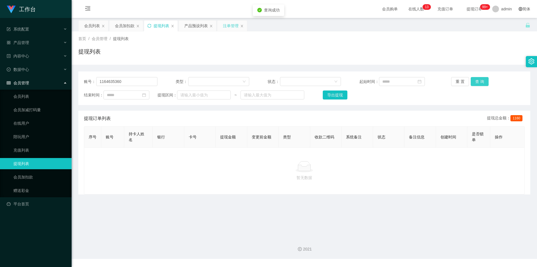
click at [472, 81] on button "查 询" at bounding box center [480, 81] width 18 height 9
drag, startPoint x: 367, startPoint y: 53, endPoint x: 297, endPoint y: 39, distance: 71.4
click at [363, 53] on div "提现列表" at bounding box center [304, 53] width 452 height 13
click at [227, 25] on div "注单管理" at bounding box center [231, 25] width 16 height 11
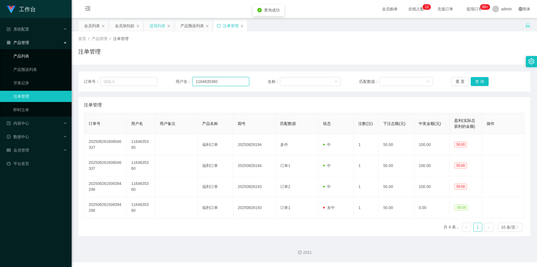
drag, startPoint x: 24, startPoint y: 55, endPoint x: 18, endPoint y: 55, distance: 6.2
click at [18, 55] on section "工作台 系统配置 产品管理 产品列表 产品预设列表 开奖记录 注单管理 即时注单 内容中心 数据中心 会员管理 会员列表 会员加减打码量 在线用户 陪玩用户 …" at bounding box center [268, 131] width 537 height 262
click at [474, 82] on button "查 询" at bounding box center [480, 81] width 18 height 9
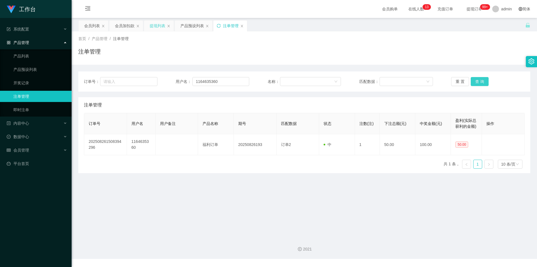
click at [474, 82] on button "查 询" at bounding box center [480, 81] width 18 height 9
click at [474, 82] on div "重 置 查 询" at bounding box center [488, 81] width 74 height 9
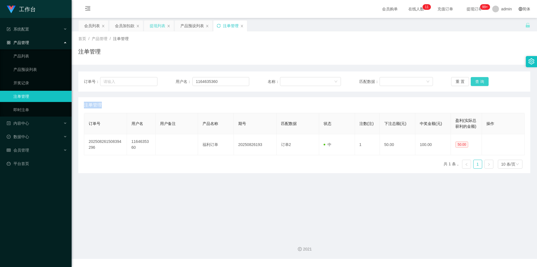
click at [474, 82] on button "查 询" at bounding box center [480, 81] width 18 height 9
click at [474, 82] on div "重 置 查 询" at bounding box center [488, 81] width 74 height 9
click at [474, 82] on button "查 询" at bounding box center [480, 81] width 18 height 9
click at [474, 82] on button "查 询" at bounding box center [483, 81] width 24 height 9
click at [474, 82] on div "重 置 查 询" at bounding box center [488, 81] width 74 height 9
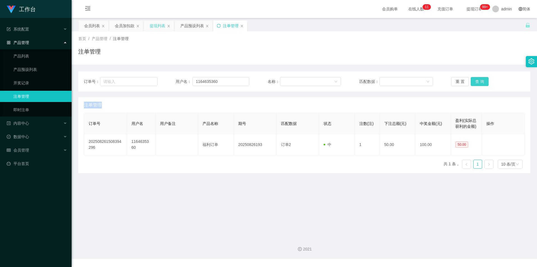
click at [474, 82] on button "查 询" at bounding box center [480, 81] width 18 height 9
click at [474, 82] on div "重 置 查 询" at bounding box center [488, 81] width 74 height 9
click at [474, 82] on button "查 询" at bounding box center [480, 81] width 18 height 9
click at [474, 82] on div "重 置 查 询" at bounding box center [488, 81] width 74 height 9
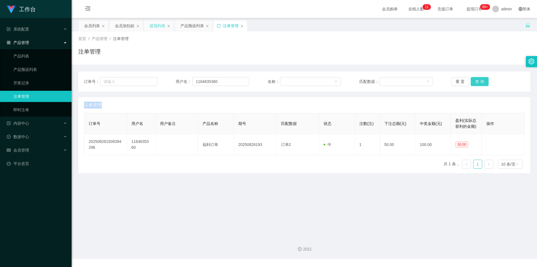
click at [474, 82] on button "查 询" at bounding box center [480, 81] width 18 height 9
click at [474, 82] on div "重 置 查 询" at bounding box center [488, 81] width 74 height 9
click at [474, 82] on button "查 询" at bounding box center [480, 81] width 18 height 9
click at [474, 82] on button "查 询" at bounding box center [483, 81] width 24 height 9
drag, startPoint x: 451, startPoint y: 51, endPoint x: 317, endPoint y: 53, distance: 133.7
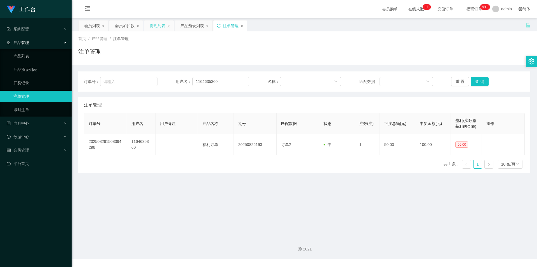
click at [451, 51] on div "注单管理" at bounding box center [304, 53] width 452 height 13
click at [121, 25] on div "会员加扣款" at bounding box center [125, 25] width 20 height 11
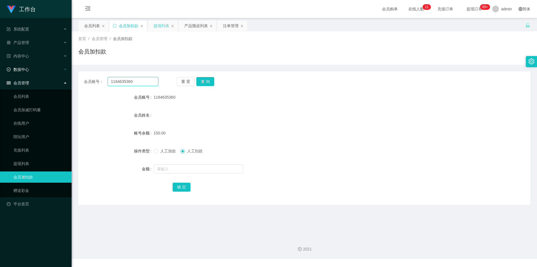
drag, startPoint x: 136, startPoint y: 82, endPoint x: 0, endPoint y: 66, distance: 137.1
click at [0, 66] on section "工作台 系统配置 产品管理 产品列表 产品预设列表 开奖记录 注单管理 即时注单 内容中心 数据中心 会员管理 会员列表 会员加减打码量 在线用户 陪玩用户 …" at bounding box center [268, 129] width 537 height 258
click at [207, 78] on button "查 询" at bounding box center [205, 81] width 18 height 9
click at [389, 45] on div "首页 / 会员管理 / 会员加扣款 / 会员加扣款" at bounding box center [304, 48] width 452 height 24
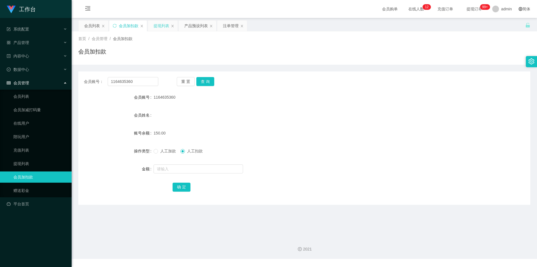
click at [112, 249] on div "2021" at bounding box center [304, 249] width 457 height 6
drag, startPoint x: 140, startPoint y: 81, endPoint x: 0, endPoint y: 70, distance: 140.9
click at [0, 70] on section "工作台 系统配置 产品管理 产品列表 产品预设列表 开奖记录 注单管理 即时注单 内容中心 数据中心 会员管理 会员列表 会员加减打码量 在线用户 陪玩用户 …" at bounding box center [268, 129] width 537 height 258
click at [161, 26] on div "提现列表" at bounding box center [162, 25] width 16 height 11
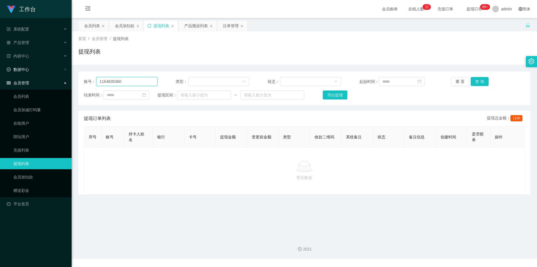
drag, startPoint x: 138, startPoint y: 83, endPoint x: 0, endPoint y: 65, distance: 139.1
click at [0, 65] on section "工作台 系统配置 产品管理 产品列表 产品预设列表 开奖记录 注单管理 即时注单 内容中心 数据中心 会员管理 会员列表 会员加减打码量 在线用户 陪玩用户 …" at bounding box center [268, 129] width 537 height 258
click at [480, 81] on button "查 询" at bounding box center [480, 81] width 18 height 9
drag, startPoint x: 484, startPoint y: 45, endPoint x: 495, endPoint y: 1, distance: 45.0
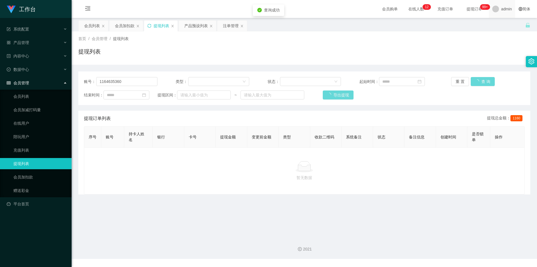
click at [484, 45] on div "首页 / 会员管理 / 提现列表 / 提现列表" at bounding box center [304, 48] width 452 height 24
click at [148, 23] on div "提现列表" at bounding box center [161, 25] width 34 height 11
click at [149, 26] on icon "图标: sync" at bounding box center [149, 26] width 4 height 4
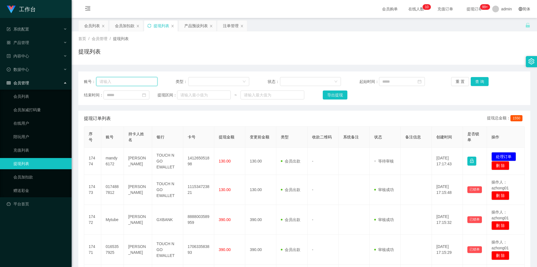
click at [134, 82] on input "text" at bounding box center [126, 81] width 61 height 9
paste input "1164635360"
type input "1164635360"
click at [481, 81] on button "查 询" at bounding box center [480, 81] width 18 height 9
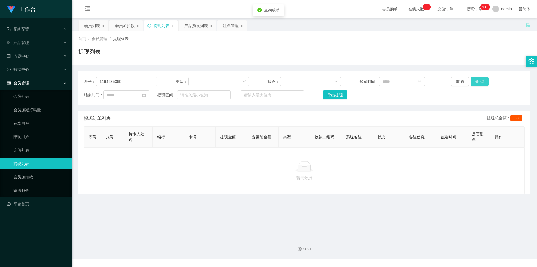
click at [481, 81] on button "查 询" at bounding box center [480, 81] width 18 height 9
click at [483, 45] on div "首页 / 会员管理 / 提现列表 / 提现列表" at bounding box center [304, 48] width 452 height 24
click at [151, 24] on icon "图标: sync" at bounding box center [149, 26] width 4 height 4
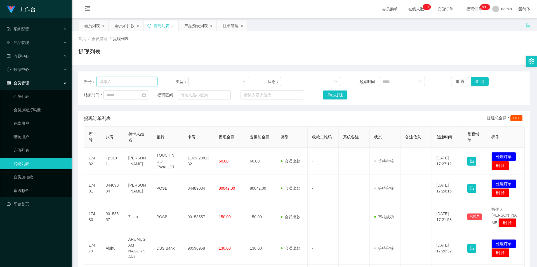
click at [142, 82] on input "text" at bounding box center [126, 81] width 61 height 9
paste input "1164635360"
type input "1164635360"
click at [471, 79] on button "查 询" at bounding box center [480, 81] width 18 height 9
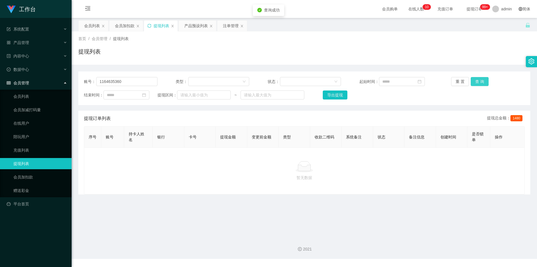
click at [471, 79] on button "查 询" at bounding box center [480, 81] width 18 height 9
click at [478, 54] on div "提现列表" at bounding box center [304, 53] width 452 height 13
click at [226, 26] on div "注单管理" at bounding box center [231, 25] width 16 height 11
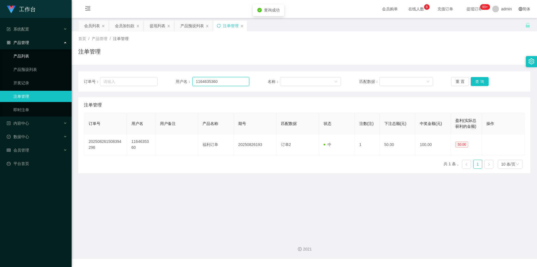
drag, startPoint x: 169, startPoint y: 76, endPoint x: 0, endPoint y: 60, distance: 169.7
click at [0, 60] on section "工作台 系统配置 产品管理 产品列表 产品预设列表 开奖记录 注单管理 即时注单 内容中心 数据中心 会员管理 会员列表 会员加减打码量 在线用户 陪玩用户 …" at bounding box center [268, 129] width 537 height 258
click at [476, 81] on button "查 询" at bounding box center [480, 81] width 18 height 9
click at [479, 47] on div "首页 / 产品管理 / 注单管理 / 注单管理" at bounding box center [304, 48] width 452 height 24
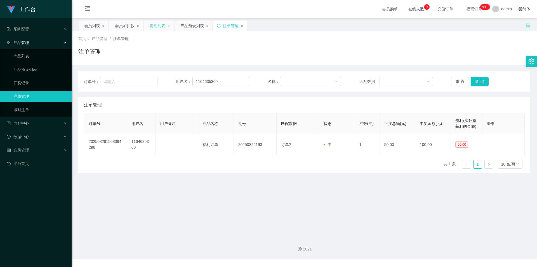
click at [153, 26] on div "提现列表" at bounding box center [158, 25] width 16 height 11
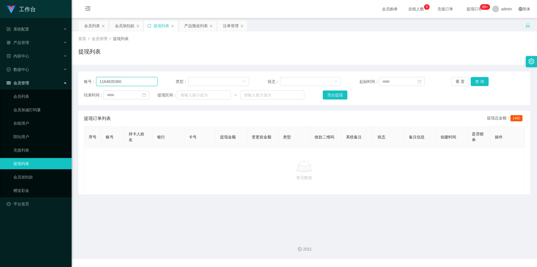
drag, startPoint x: 0, startPoint y: 82, endPoint x: 15, endPoint y: 79, distance: 15.3
click at [0, 83] on section "工作台 系统配置 产品管理 产品列表 产品预设列表 开奖记录 注单管理 即时注单 内容中心 数据中心 会员管理 会员列表 会员加减打码量 在线用户 陪玩用户 …" at bounding box center [268, 129] width 537 height 258
click at [475, 78] on button "查 询" at bounding box center [480, 81] width 18 height 9
click at [475, 80] on button "查 询" at bounding box center [480, 81] width 18 height 9
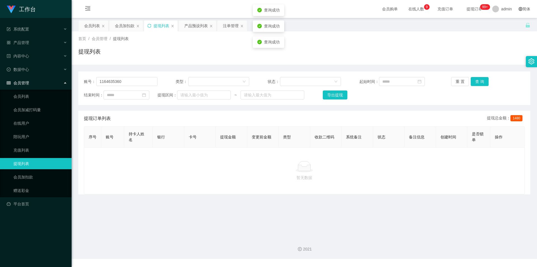
click at [468, 53] on div "提现列表" at bounding box center [304, 53] width 452 height 13
drag, startPoint x: 133, startPoint y: 79, endPoint x: 0, endPoint y: 70, distance: 133.5
click at [0, 70] on section "工作台 系统配置 产品管理 产品列表 产品预设列表 开奖记录 注单管理 即时注单 内容中心 数据中心 会员管理 会员列表 会员加减打码量 在线用户 陪玩用户 …" at bounding box center [268, 129] width 537 height 258
click at [480, 77] on div "账号： 1164635360 类型： 状态： 起始时间： 重 置 查 询 结束时间： 提现区间： ~ 导出提现" at bounding box center [304, 88] width 452 height 34
click at [476, 80] on button "查 询" at bounding box center [480, 81] width 18 height 9
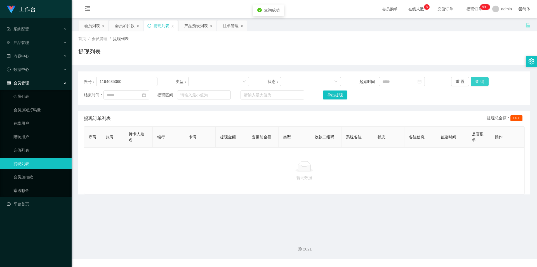
click at [476, 80] on button "查 询" at bounding box center [480, 81] width 18 height 9
drag, startPoint x: 477, startPoint y: 47, endPoint x: 481, endPoint y: 30, distance: 17.7
click at [477, 47] on div "首页 / 会员管理 / 提现列表 / 提现列表" at bounding box center [304, 48] width 452 height 24
drag, startPoint x: 228, startPoint y: 25, endPoint x: 222, endPoint y: 31, distance: 8.7
click at [227, 25] on div "注单管理" at bounding box center [231, 25] width 16 height 11
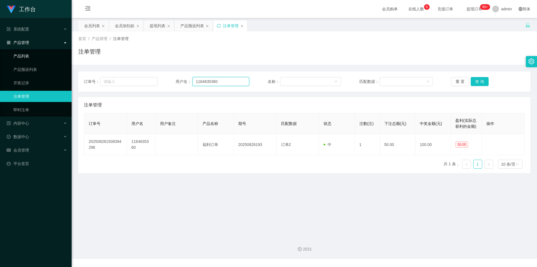
drag, startPoint x: 230, startPoint y: 81, endPoint x: 0, endPoint y: 59, distance: 231.0
click at [0, 59] on section "工作台 系统配置 产品管理 产品列表 产品预设列表 开奖记录 注单管理 即时注单 内容中心 数据中心 会员管理 会员列表 会员加减打码量 在线用户 陪玩用户 …" at bounding box center [268, 129] width 537 height 258
click at [479, 83] on button "查 询" at bounding box center [480, 81] width 18 height 9
click at [480, 47] on div "注单管理" at bounding box center [304, 53] width 452 height 13
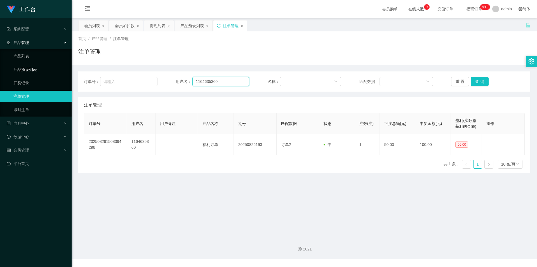
drag, startPoint x: 227, startPoint y: 79, endPoint x: 0, endPoint y: 64, distance: 227.6
click at [0, 64] on section "工作台 系统配置 产品管理 产品列表 产品预设列表 开奖记录 注单管理 即时注单 内容中心 数据中心 会员管理 会员列表 会员加减打码量 在线用户 陪玩用户 …" at bounding box center [268, 129] width 537 height 258
click at [485, 80] on button "查 询" at bounding box center [480, 81] width 18 height 9
click at [148, 27] on div "提现列表" at bounding box center [159, 25] width 30 height 11
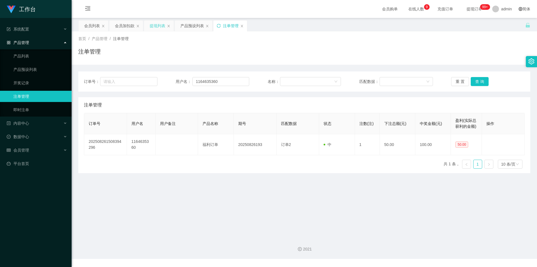
click at [154, 28] on div "提现列表" at bounding box center [158, 25] width 16 height 11
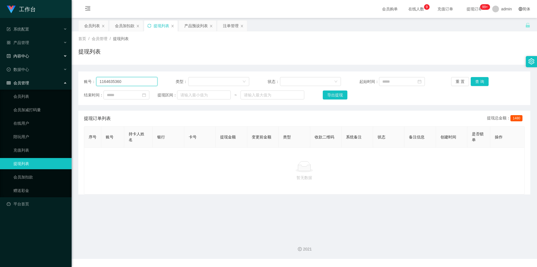
drag, startPoint x: 127, startPoint y: 81, endPoint x: 0, endPoint y: 60, distance: 128.7
click at [0, 60] on section "工作台 系统配置 产品管理 产品列表 产品预设列表 开奖记录 注单管理 即时注单 内容中心 数据中心 会员管理 会员列表 会员加减打码量 在线用户 陪玩用户 …" at bounding box center [268, 129] width 537 height 258
click at [476, 81] on button "查 询" at bounding box center [480, 81] width 18 height 9
drag, startPoint x: 492, startPoint y: 49, endPoint x: 497, endPoint y: 34, distance: 15.9
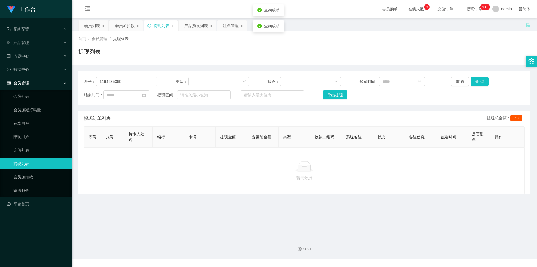
click at [492, 48] on div "提现列表" at bounding box center [304, 53] width 452 height 13
click at [149, 26] on icon "图标: sync" at bounding box center [149, 26] width 4 height 4
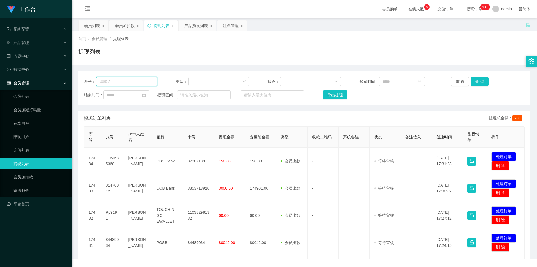
click at [141, 81] on input "text" at bounding box center [126, 81] width 61 height 9
paste input "1164635360"
type input "1164635360"
click at [472, 81] on button "查 询" at bounding box center [480, 81] width 18 height 9
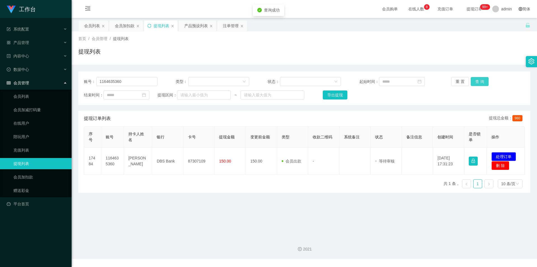
click at [472, 81] on button "查 询" at bounding box center [480, 81] width 18 height 9
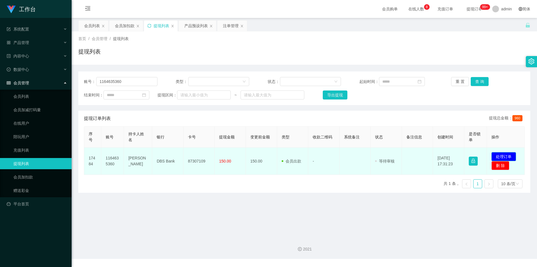
click at [504, 154] on button "处理订单" at bounding box center [503, 156] width 25 height 9
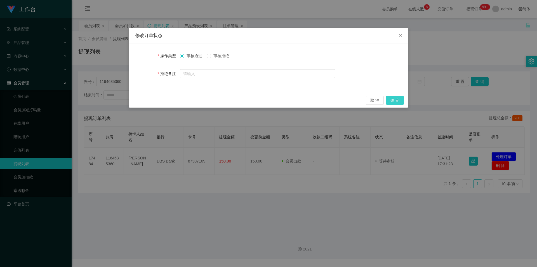
click at [399, 102] on button "确 定" at bounding box center [395, 100] width 18 height 9
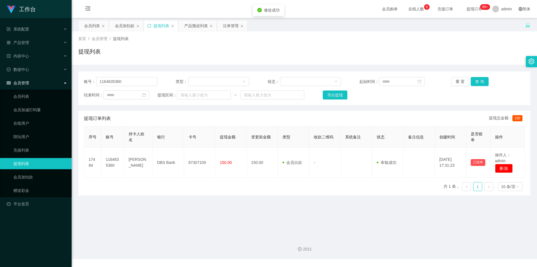
drag, startPoint x: 477, startPoint y: 30, endPoint x: 484, endPoint y: 21, distance: 12.3
click at [477, 30] on div "会员列表 会员加扣款 提现列表 产品预设列表 注单管理" at bounding box center [301, 29] width 447 height 19
